Goal: Register for event/course

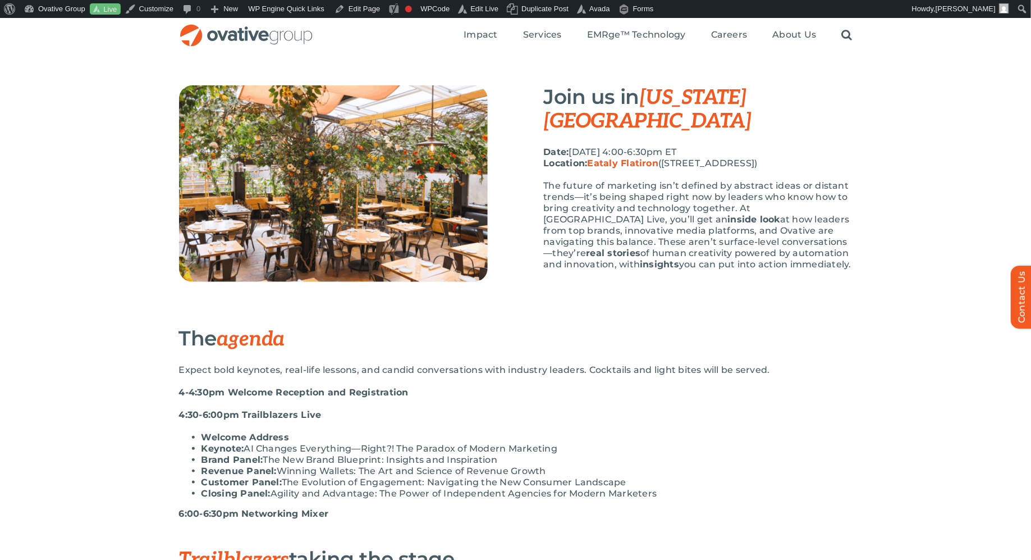
scroll to position [301, 0]
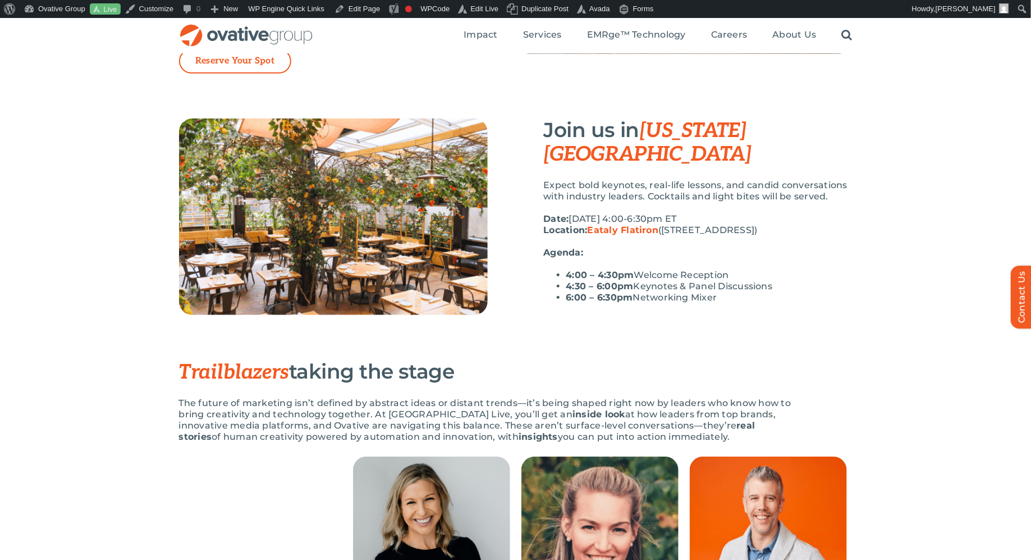
scroll to position [270, 0]
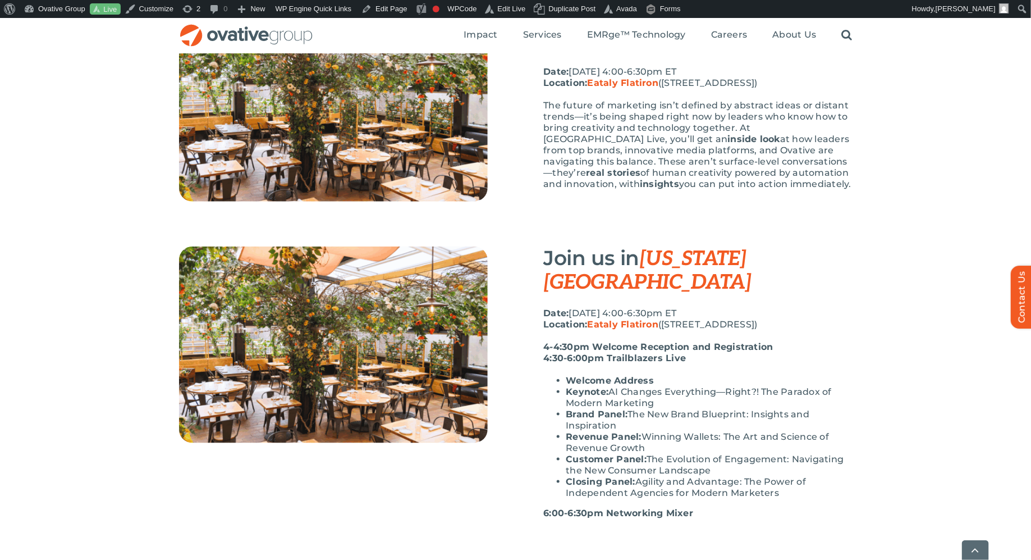
scroll to position [392, 0]
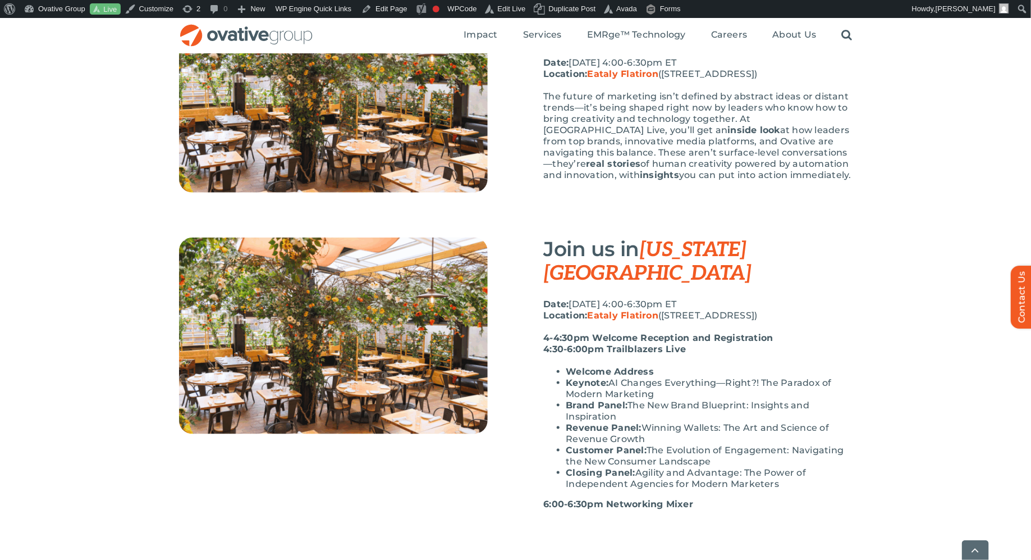
click at [775, 299] on p "Date: [DATE] 4:00-6:30pm ET Location: [GEOGRAPHIC_DATA] ([STREET_ADDRESS])" at bounding box center [698, 310] width 309 height 22
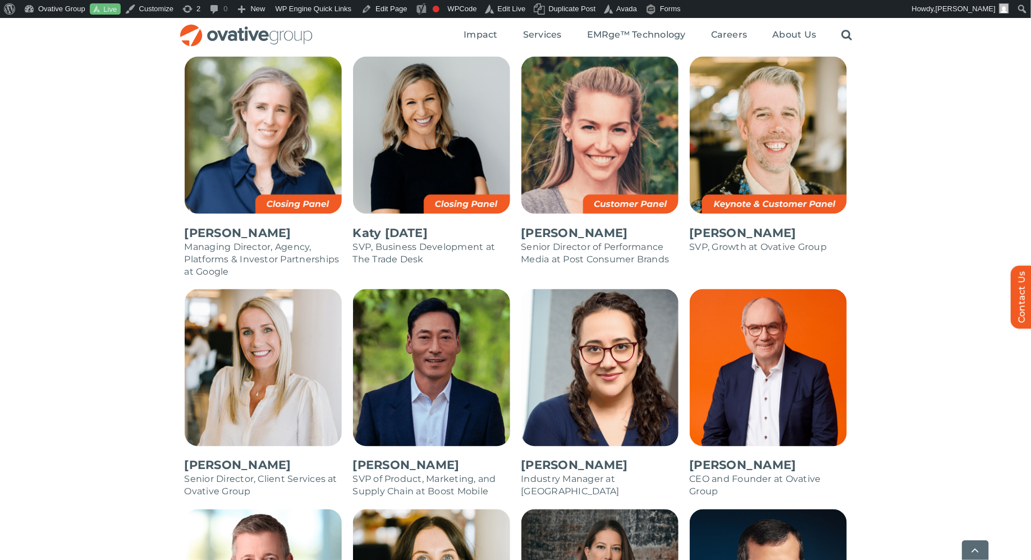
scroll to position [748, 0]
